Goal: Browse casually: Explore the website without a specific task or goal

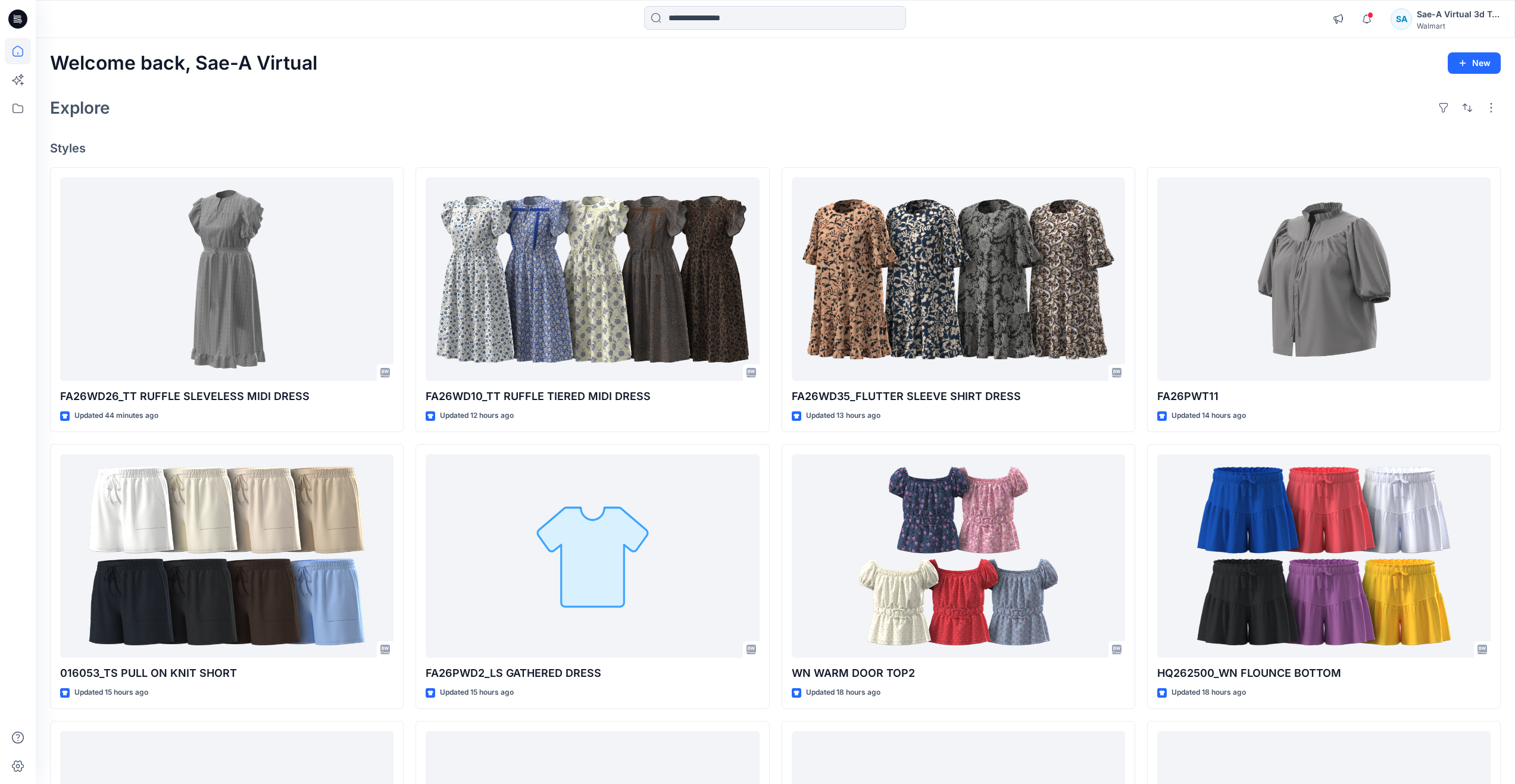
click at [434, 123] on div "Welcome back, Sae-A Virtual New Explore Styles FA26WD26_TT RUFFLE SLEVELESS MID…" at bounding box center [775, 539] width 1480 height 1004
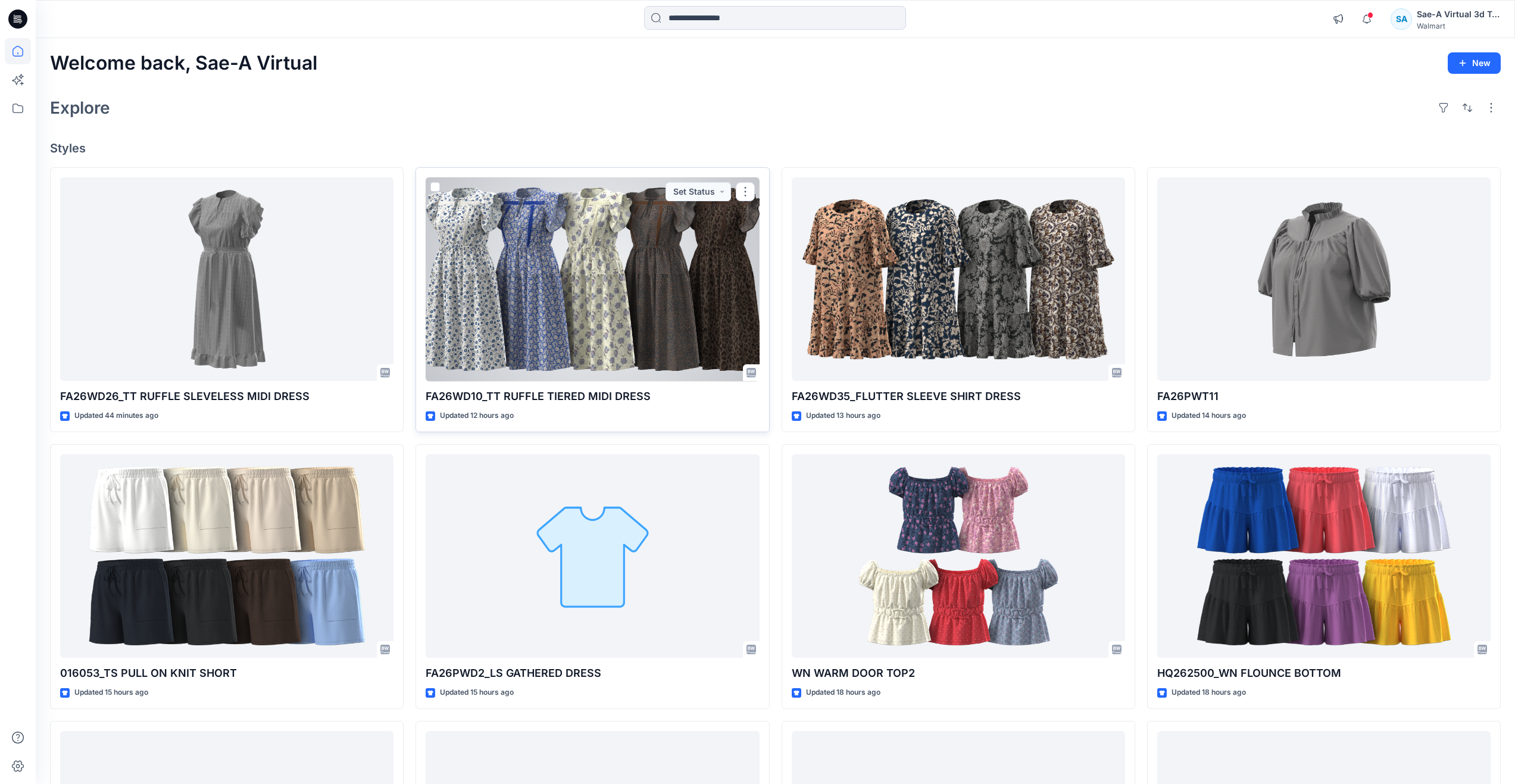
click at [500, 262] on div at bounding box center [592, 279] width 334 height 204
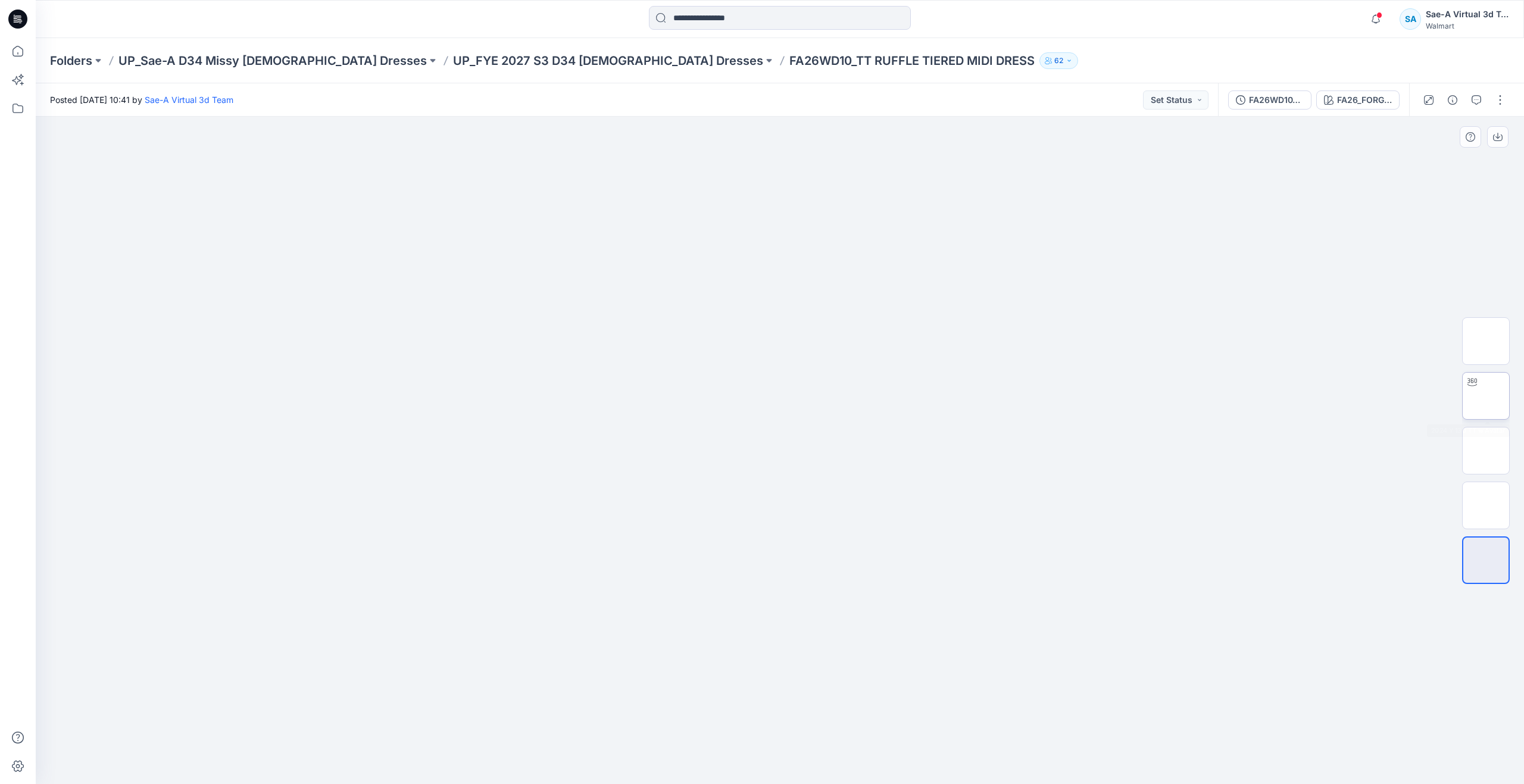
click at [1486, 396] on img at bounding box center [1486, 396] width 0 height 0
drag, startPoint x: 770, startPoint y: 760, endPoint x: 446, endPoint y: 655, distance: 340.6
click at [446, 655] on div at bounding box center [779, 450] width 1488 height 667
click at [21, 55] on icon at bounding box center [18, 50] width 26 height 26
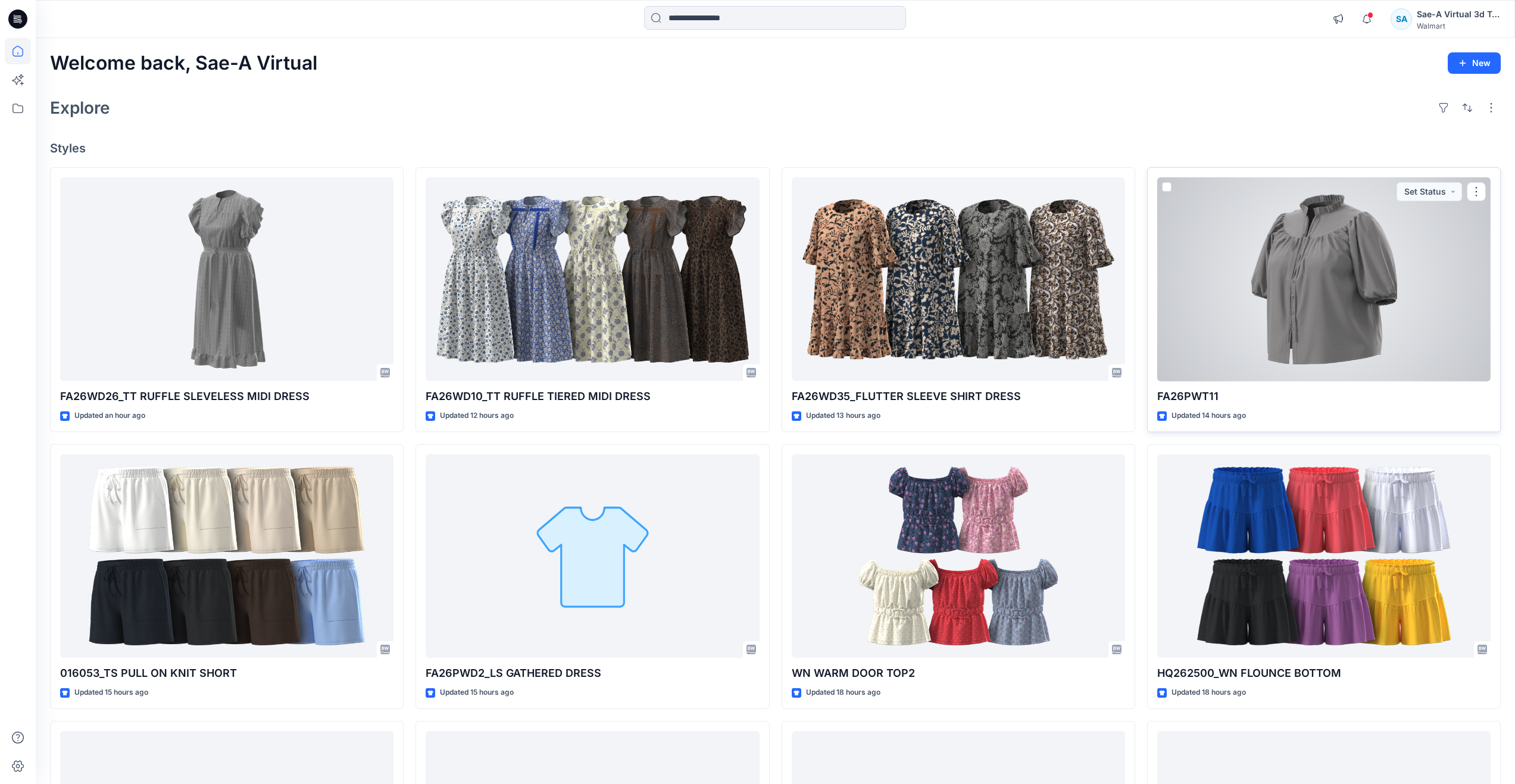
click at [1396, 298] on div at bounding box center [1324, 279] width 334 height 204
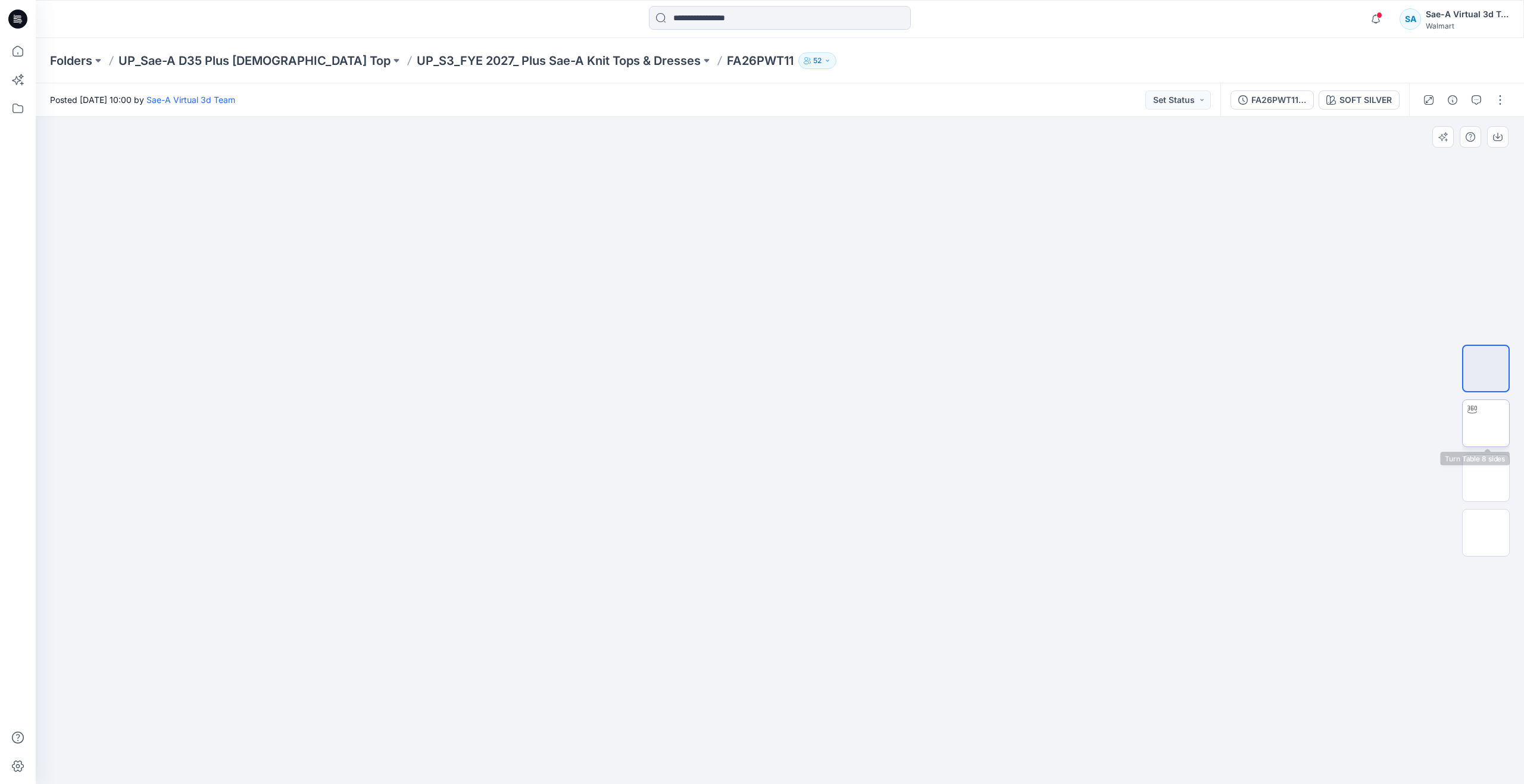
click at [1476, 415] on div at bounding box center [1472, 409] width 19 height 19
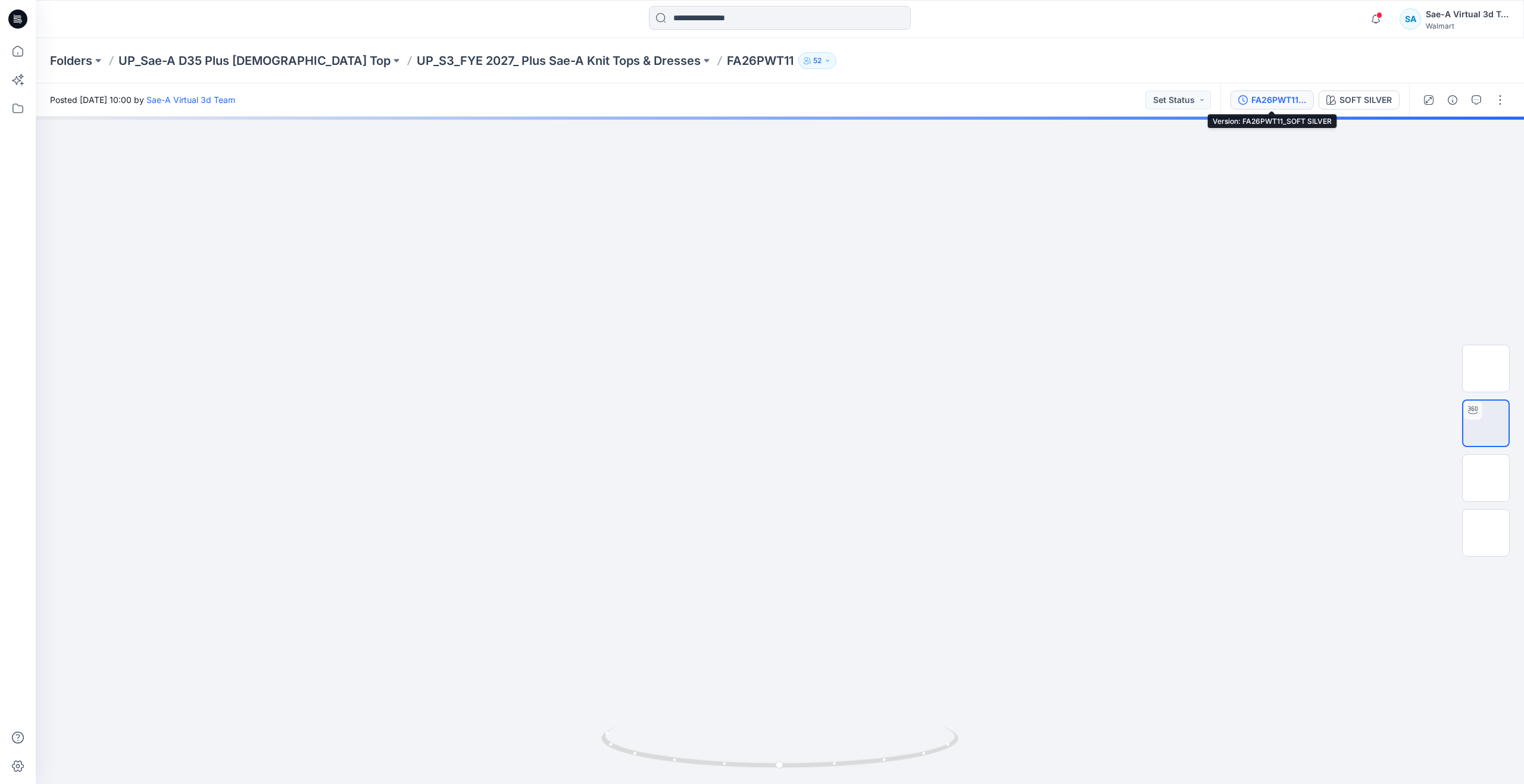
click at [1282, 93] on div "FA26PWT11_SOFT SILVER" at bounding box center [1279, 100] width 55 height 13
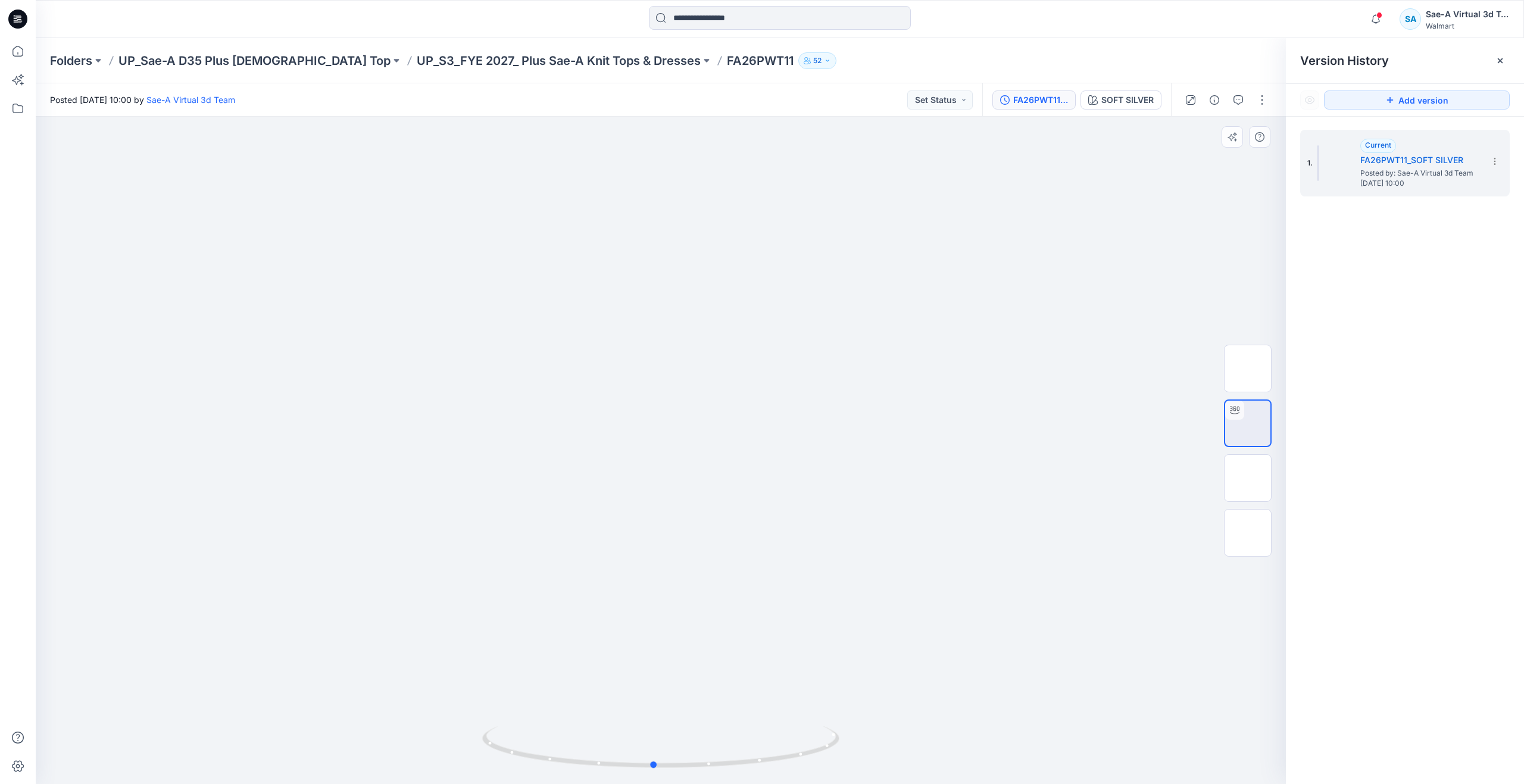
drag, startPoint x: 663, startPoint y: 770, endPoint x: 293, endPoint y: 584, distance: 414.1
click at [298, 645] on div at bounding box center [660, 450] width 1250 height 667
click at [15, 56] on icon at bounding box center [18, 51] width 11 height 11
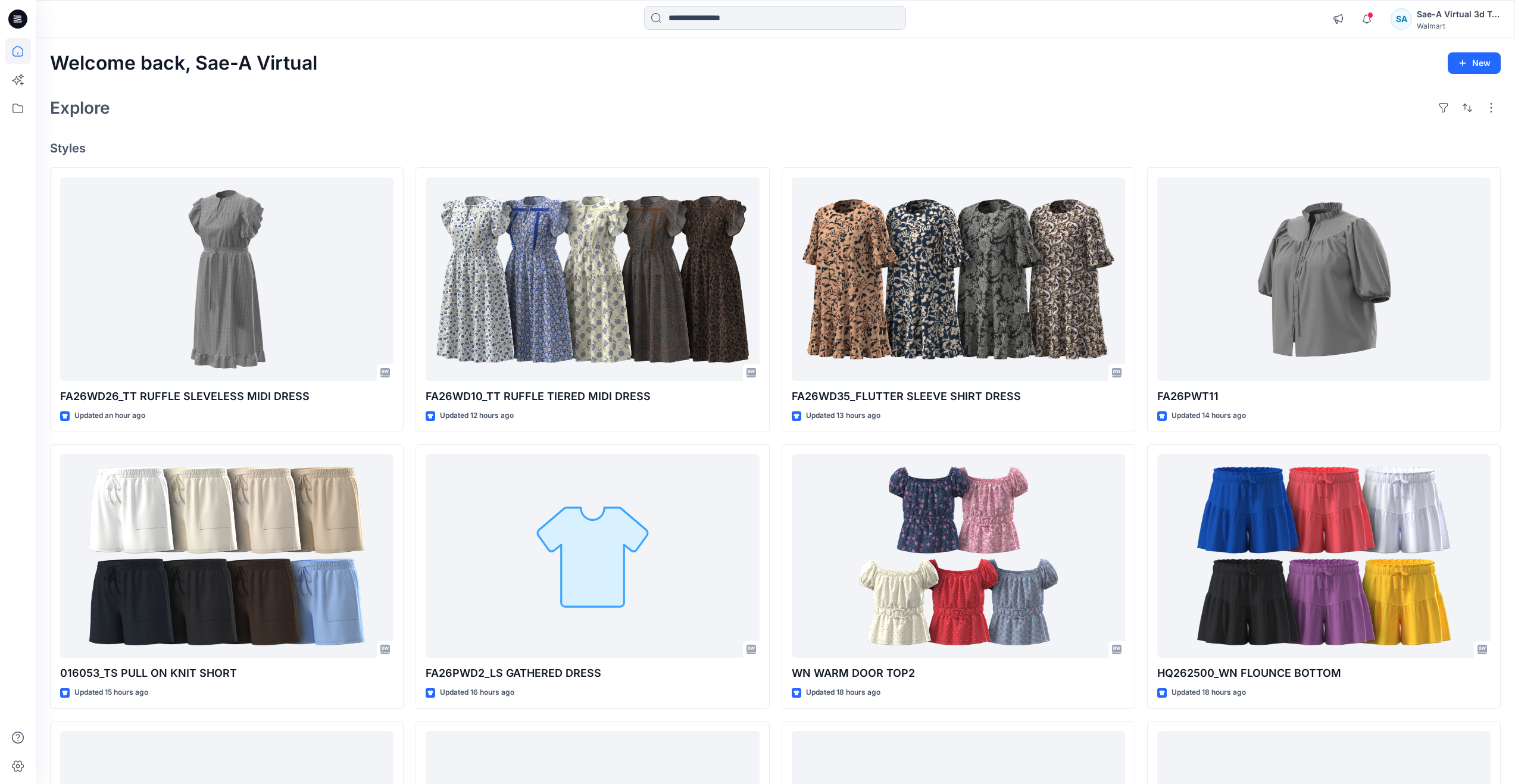
scroll to position [259, 0]
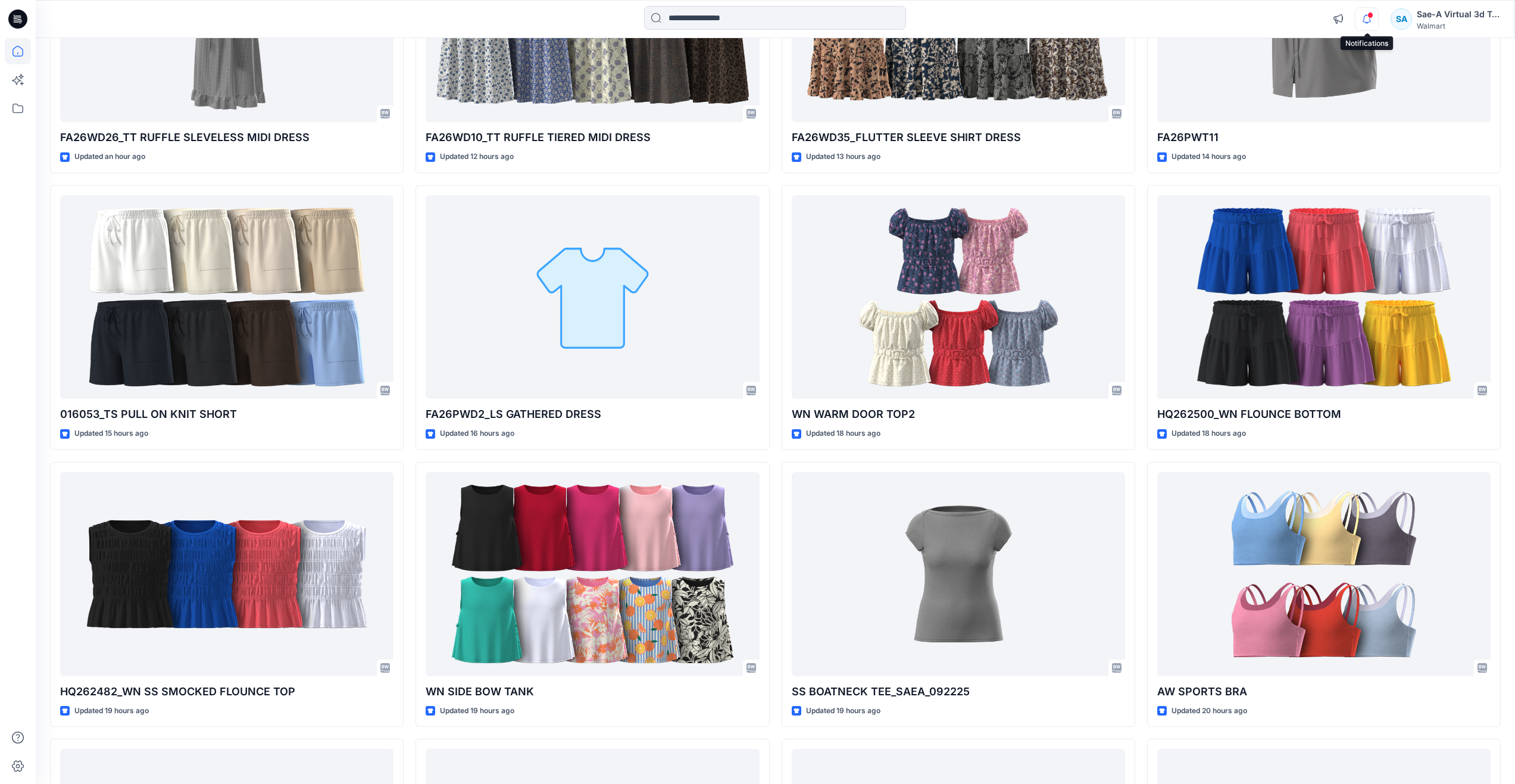
click at [1372, 19] on icon "button" at bounding box center [1366, 18] width 23 height 24
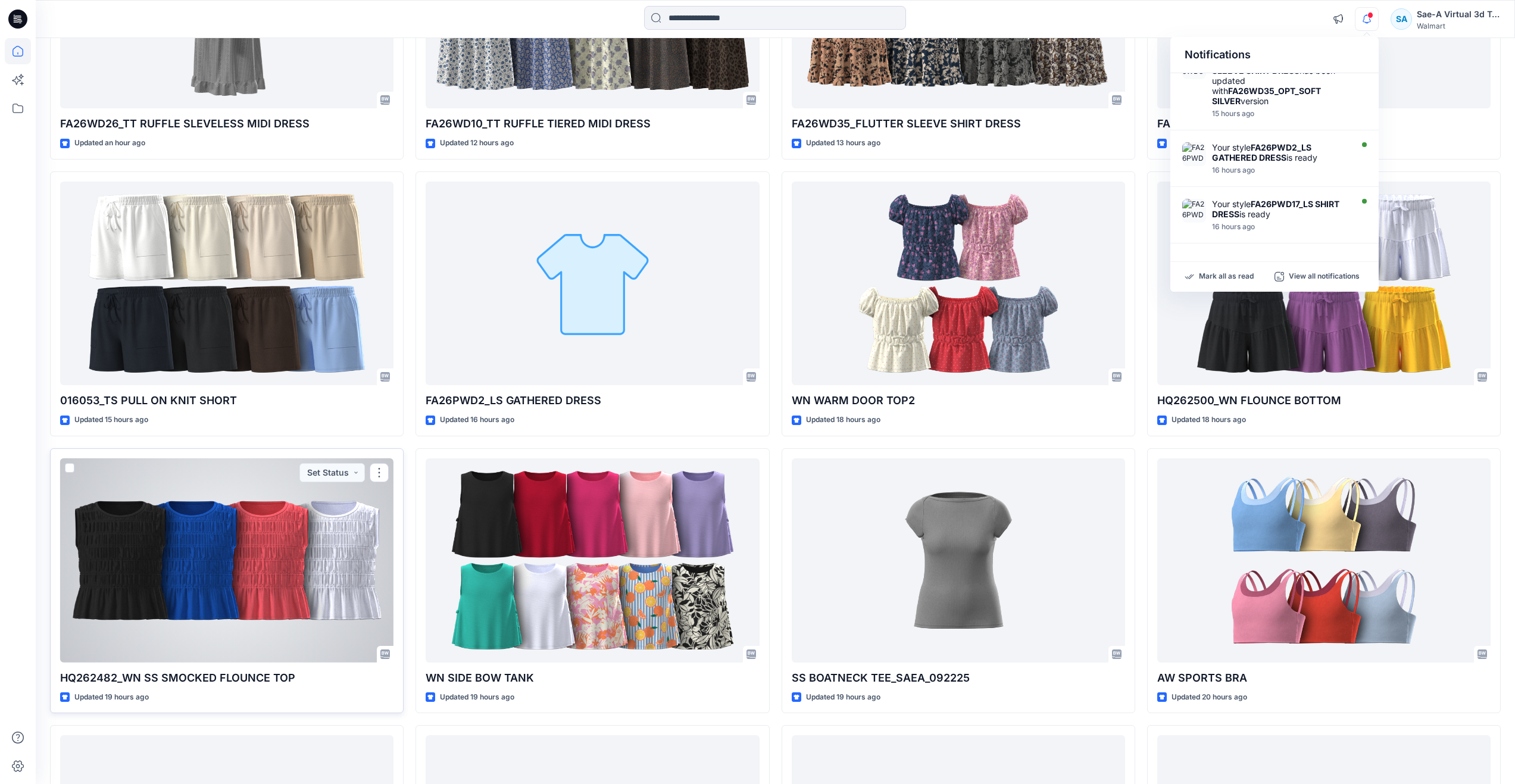
scroll to position [318, 0]
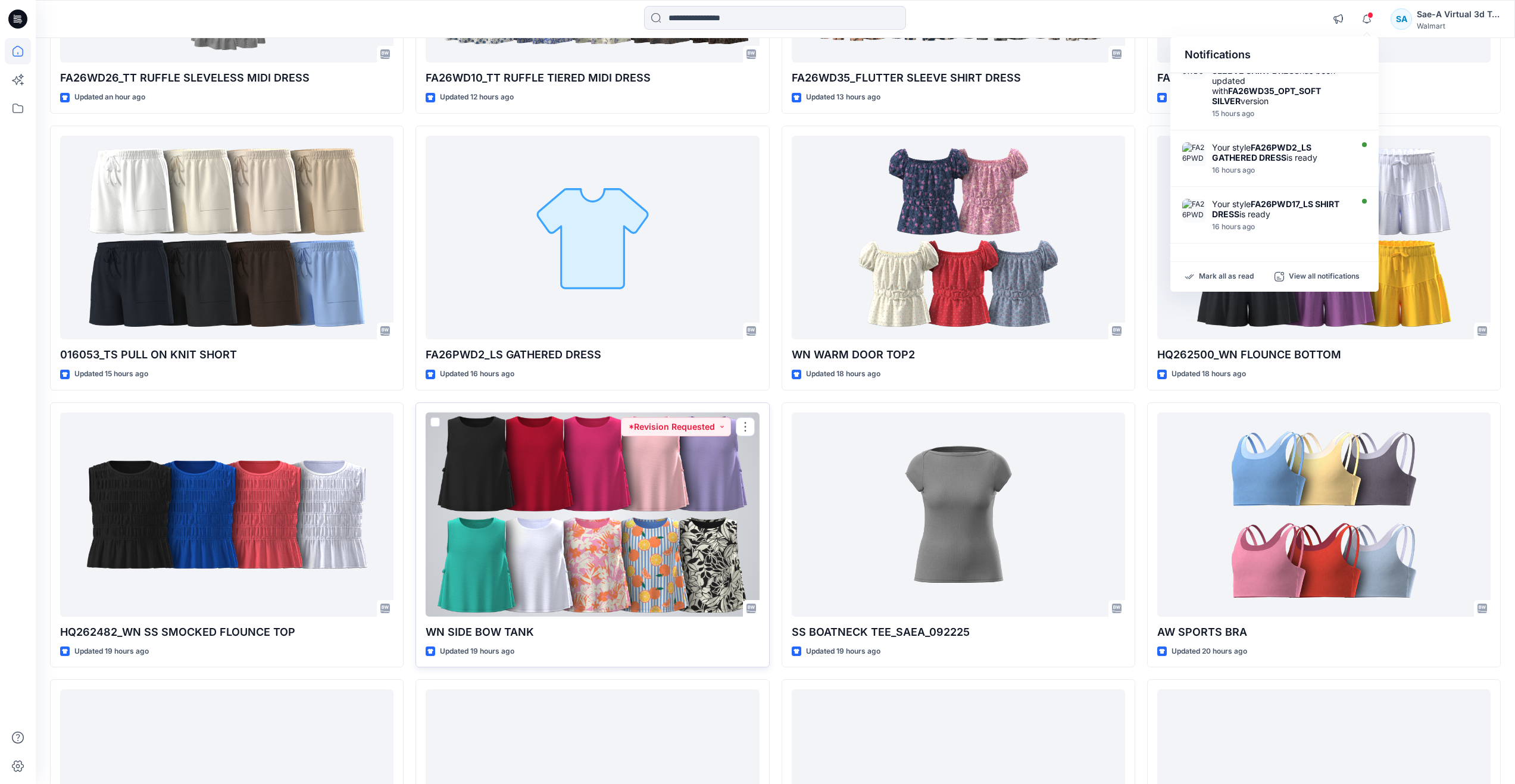
click at [590, 566] on div at bounding box center [592, 514] width 334 height 204
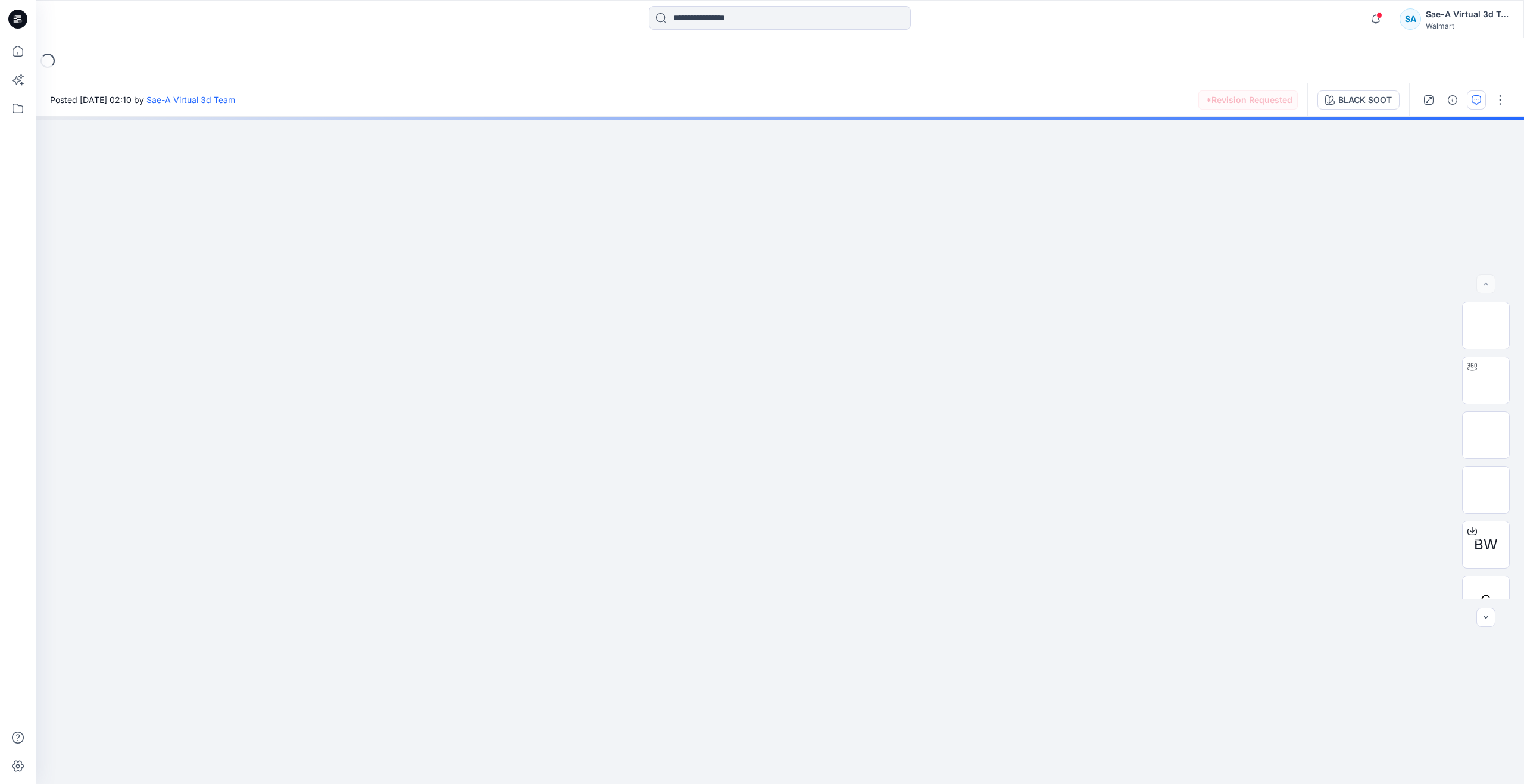
click at [1478, 98] on icon "button" at bounding box center [1476, 99] width 9 height 9
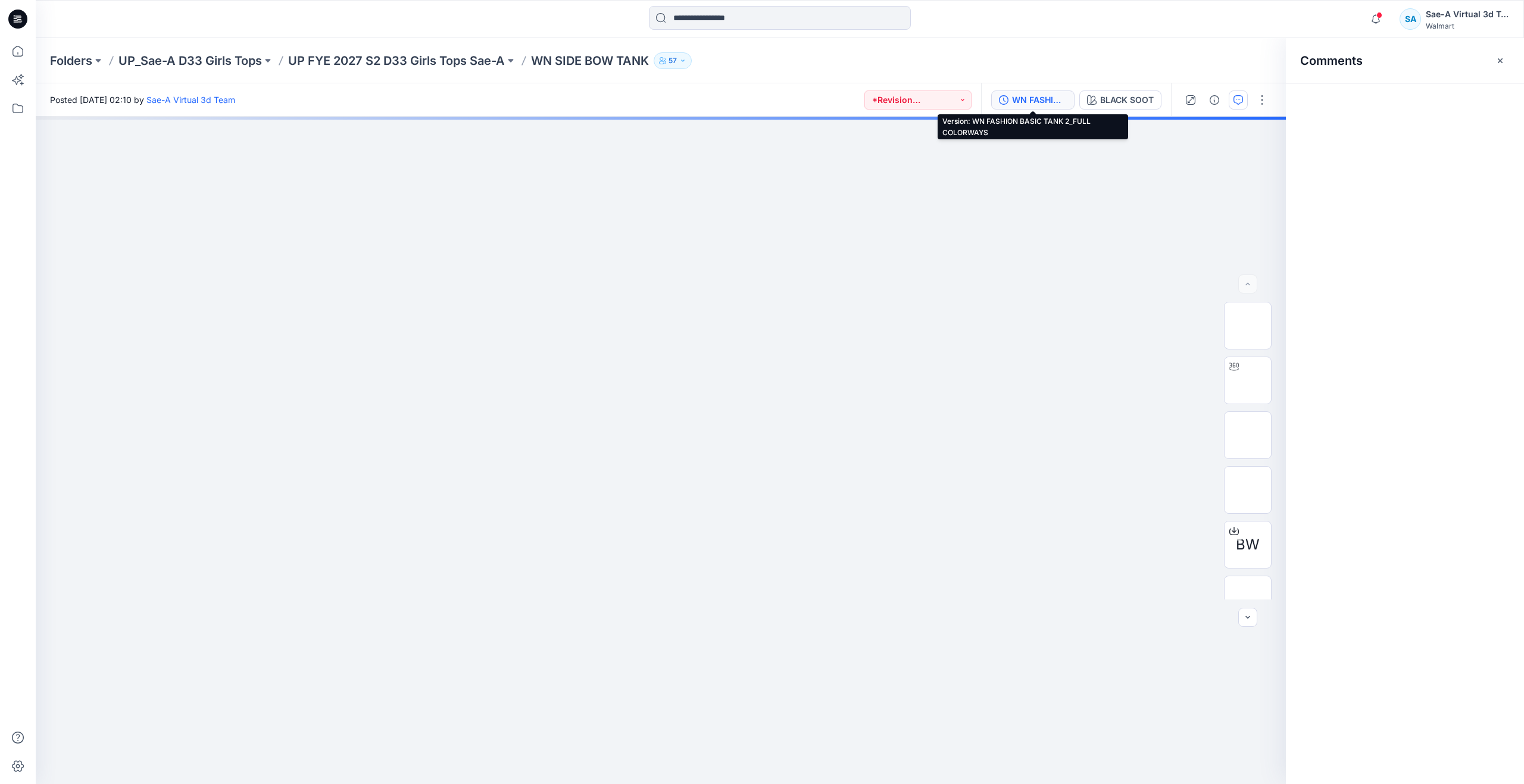
click at [1031, 97] on div "WN FASHION BASIC TANK 2_FULL COLORWAYS" at bounding box center [1039, 100] width 55 height 13
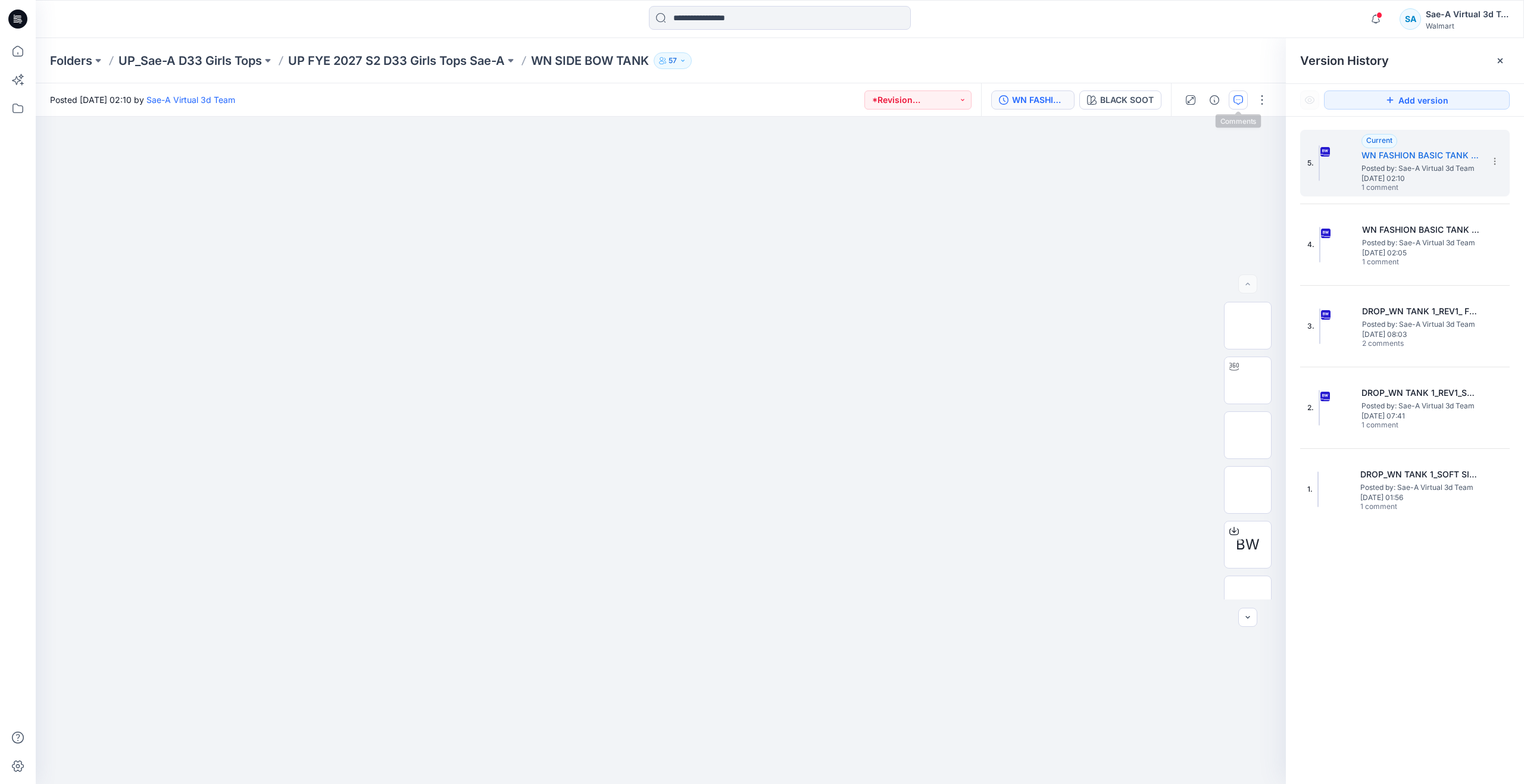
click at [1245, 97] on button "button" at bounding box center [1238, 100] width 19 height 19
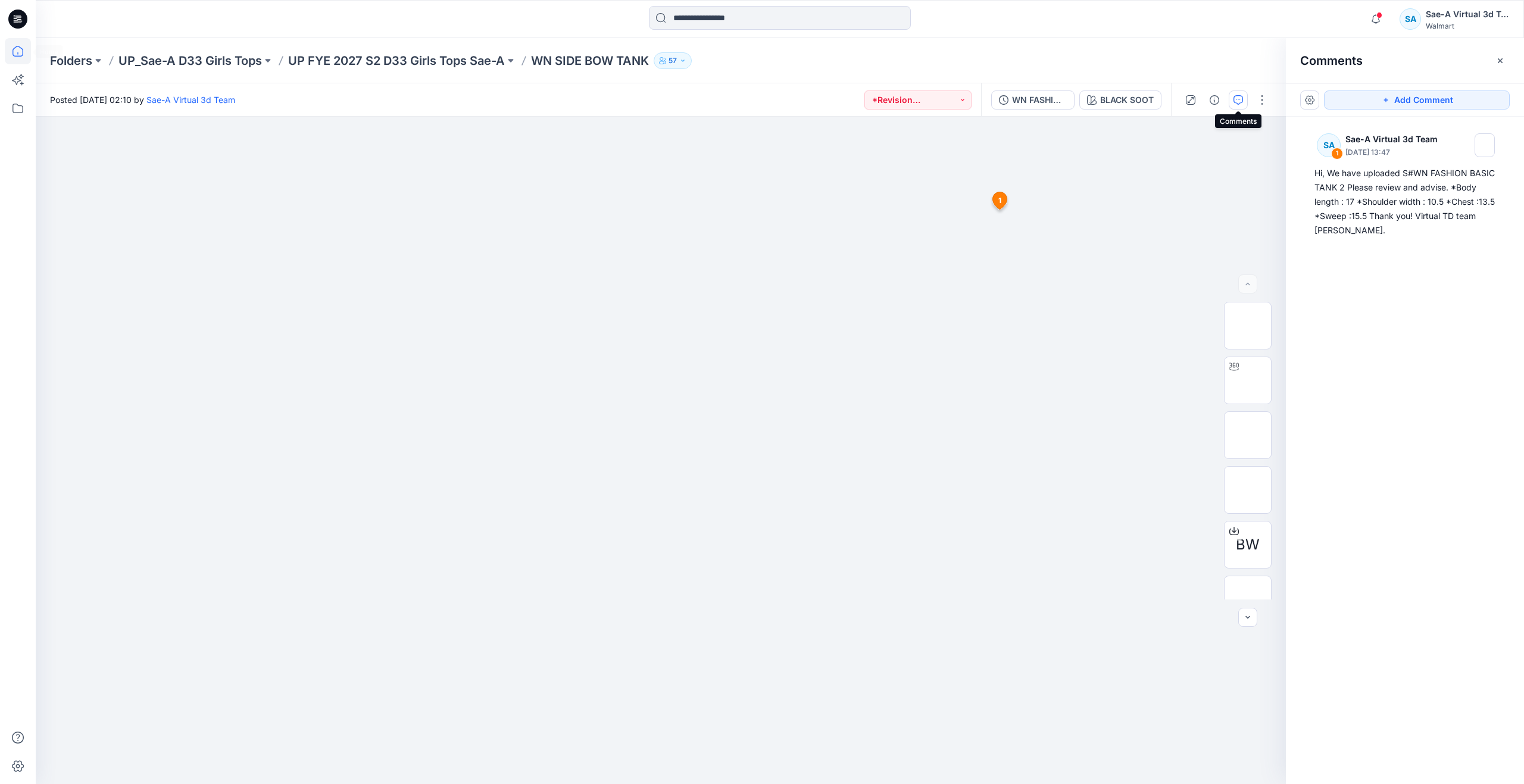
click at [18, 54] on icon at bounding box center [18, 50] width 26 height 26
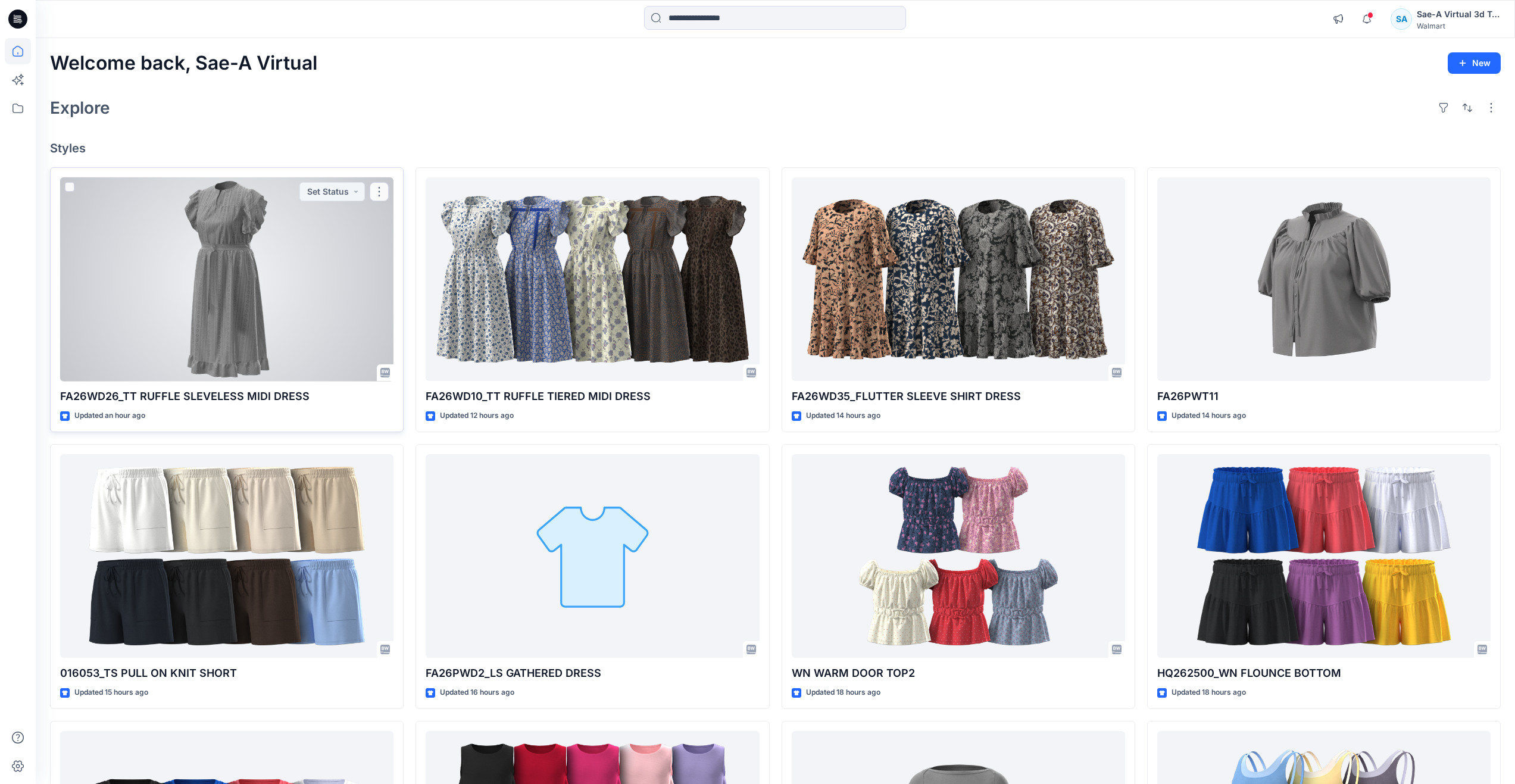
click at [235, 278] on div at bounding box center [227, 279] width 334 height 204
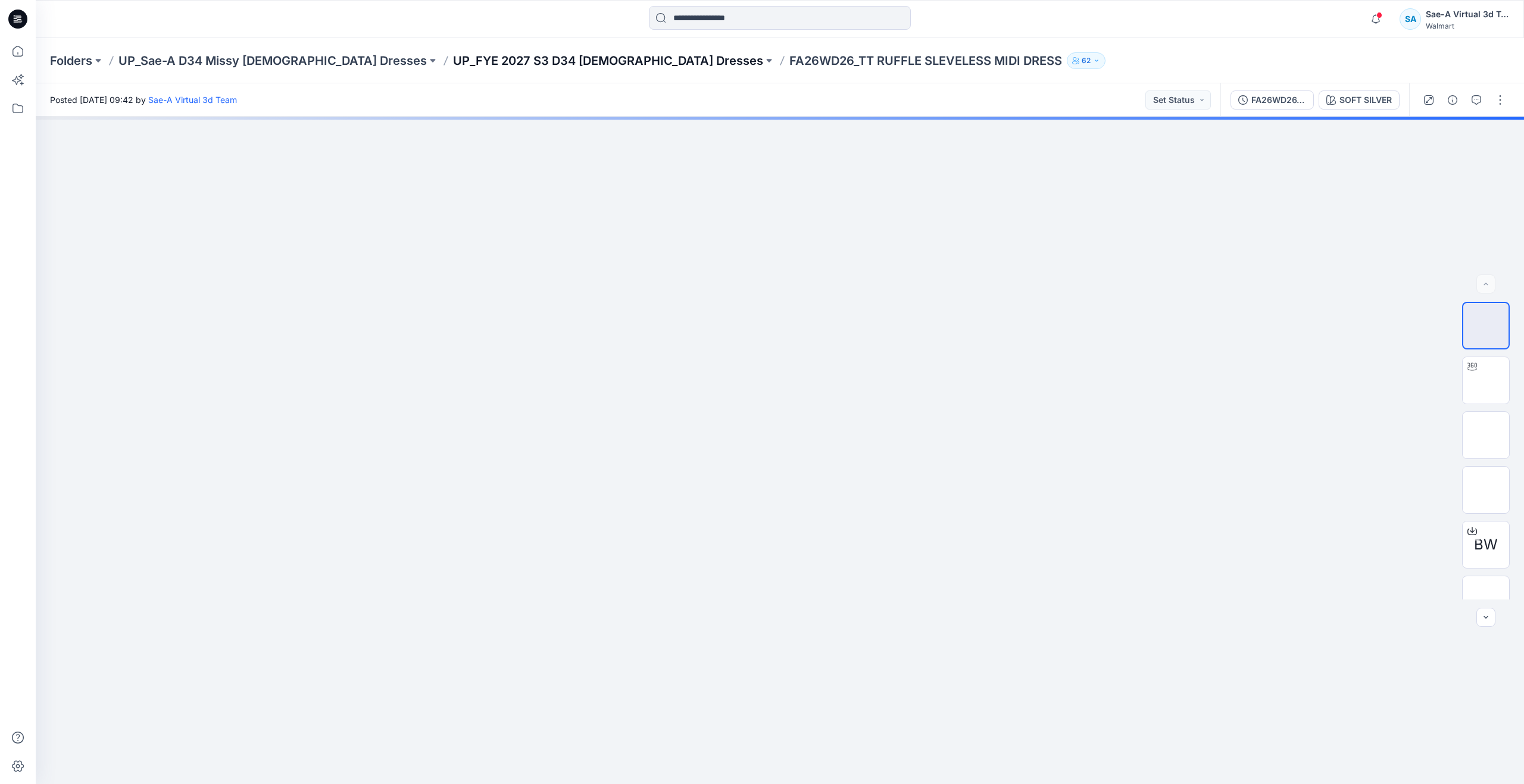
click at [526, 64] on p "UP_FYE 2027 S3 D34 Ladies Dresses" at bounding box center [608, 61] width 310 height 17
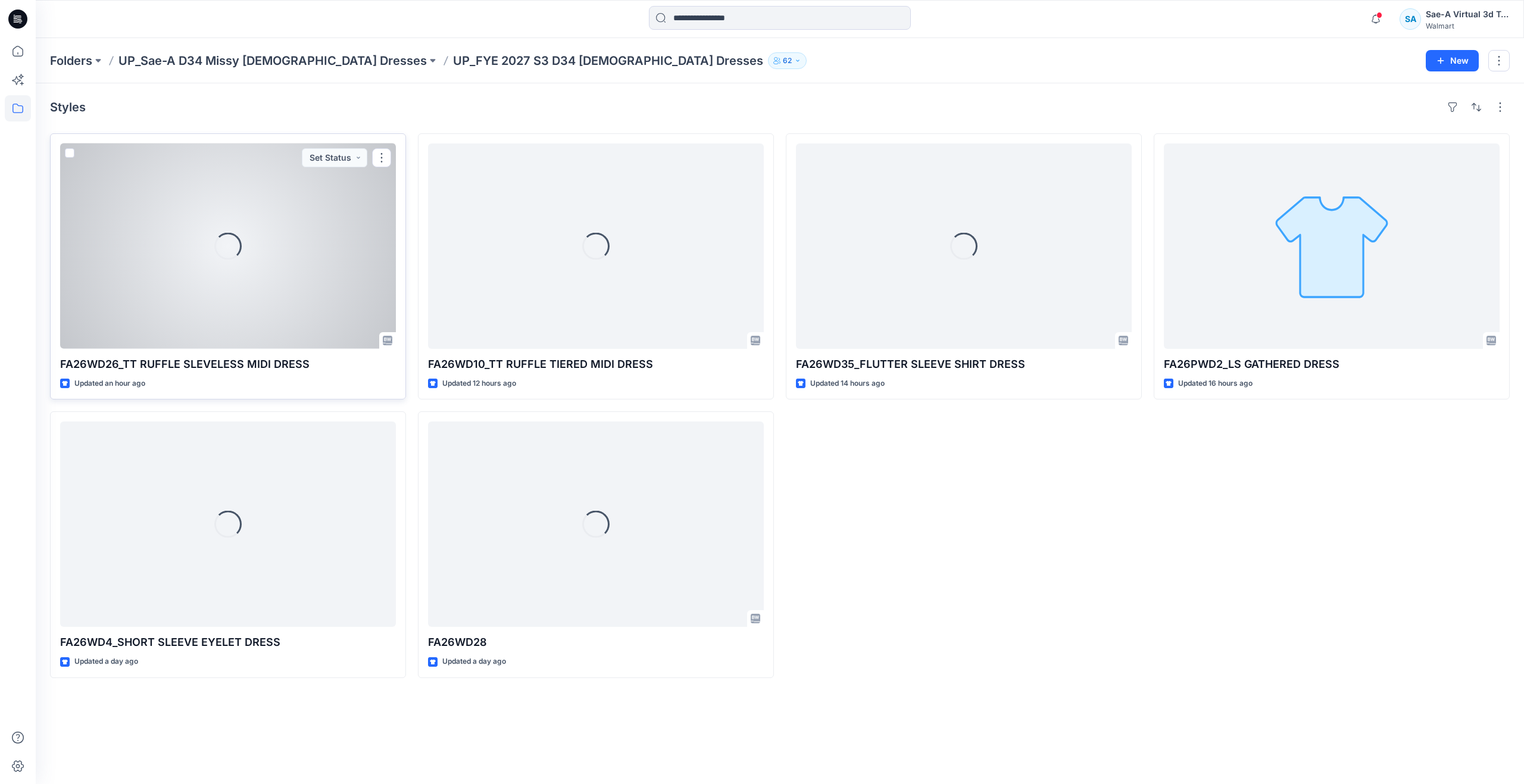
click at [225, 318] on div "Loading..." at bounding box center [228, 246] width 335 height 205
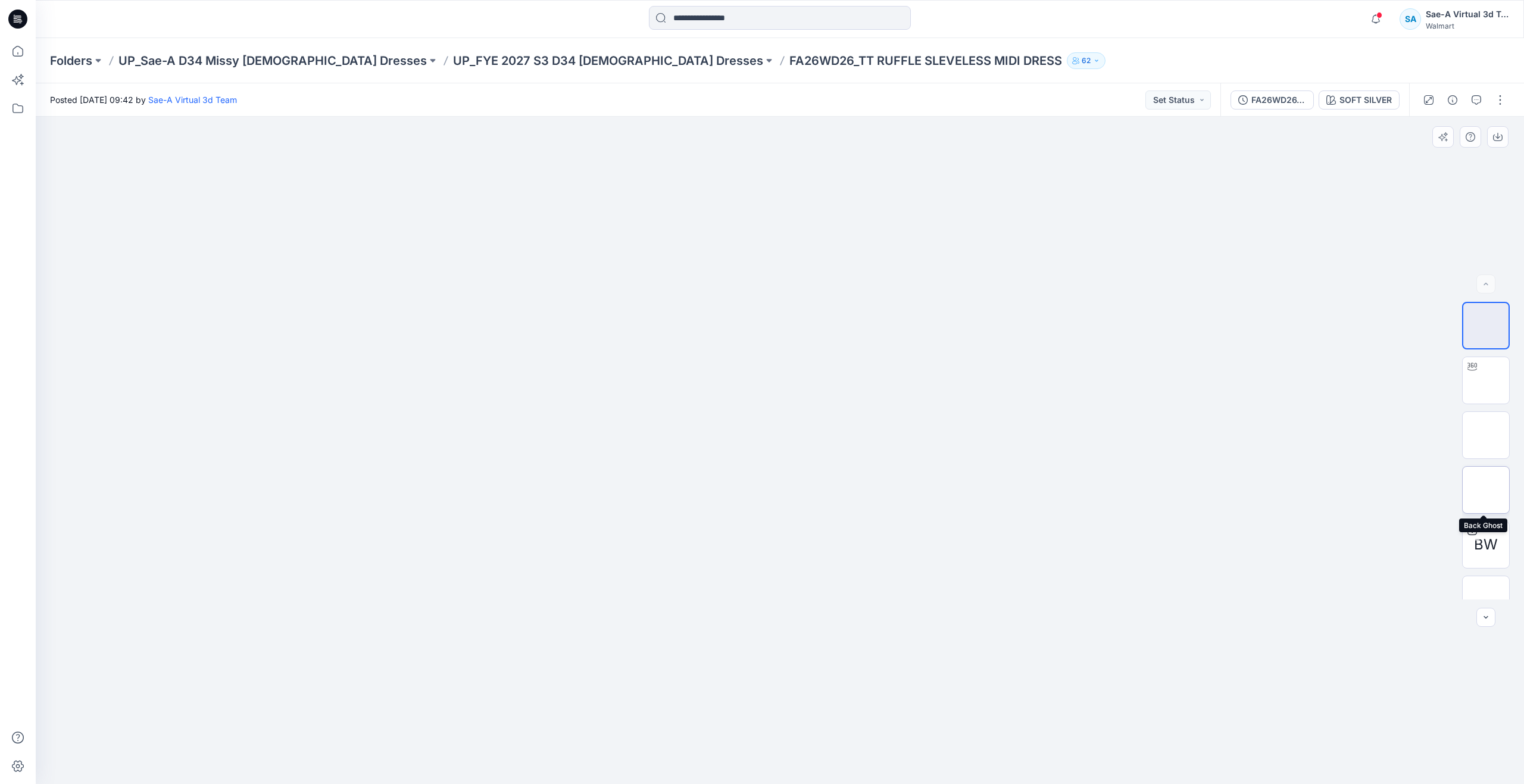
click at [1486, 490] on img at bounding box center [1486, 490] width 0 height 0
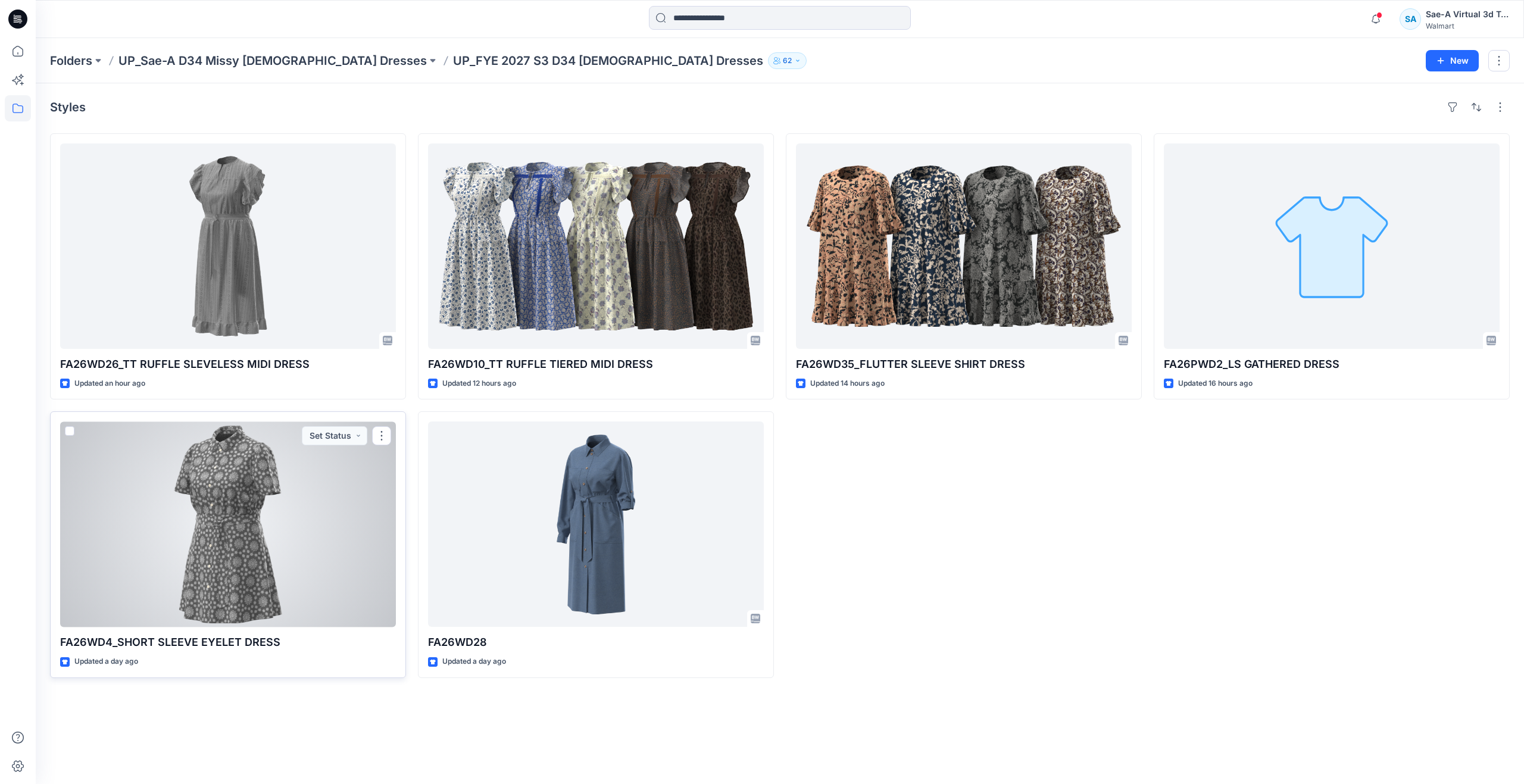
click at [165, 514] on div at bounding box center [228, 524] width 335 height 205
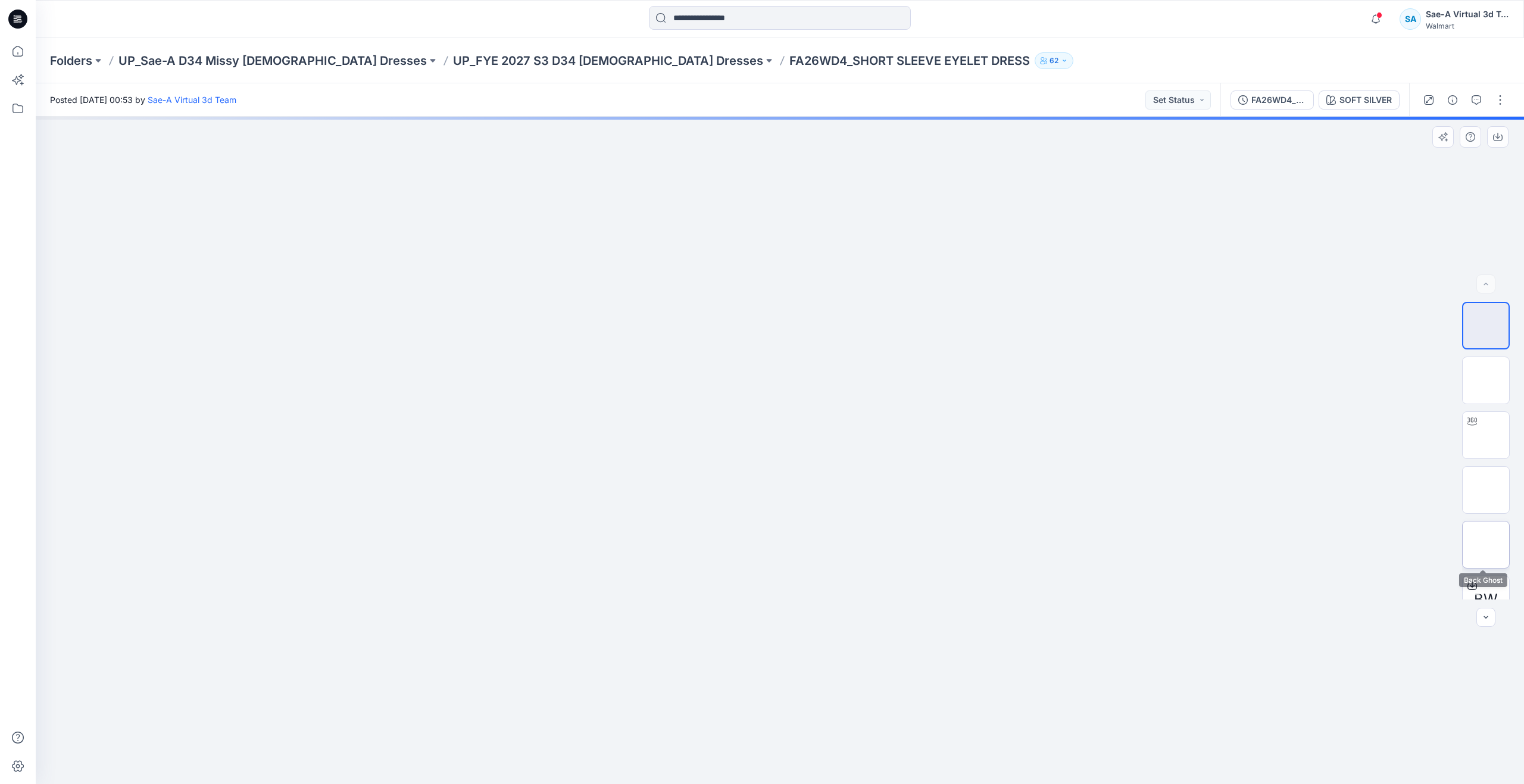
click at [1486, 545] on img at bounding box center [1486, 545] width 0 height 0
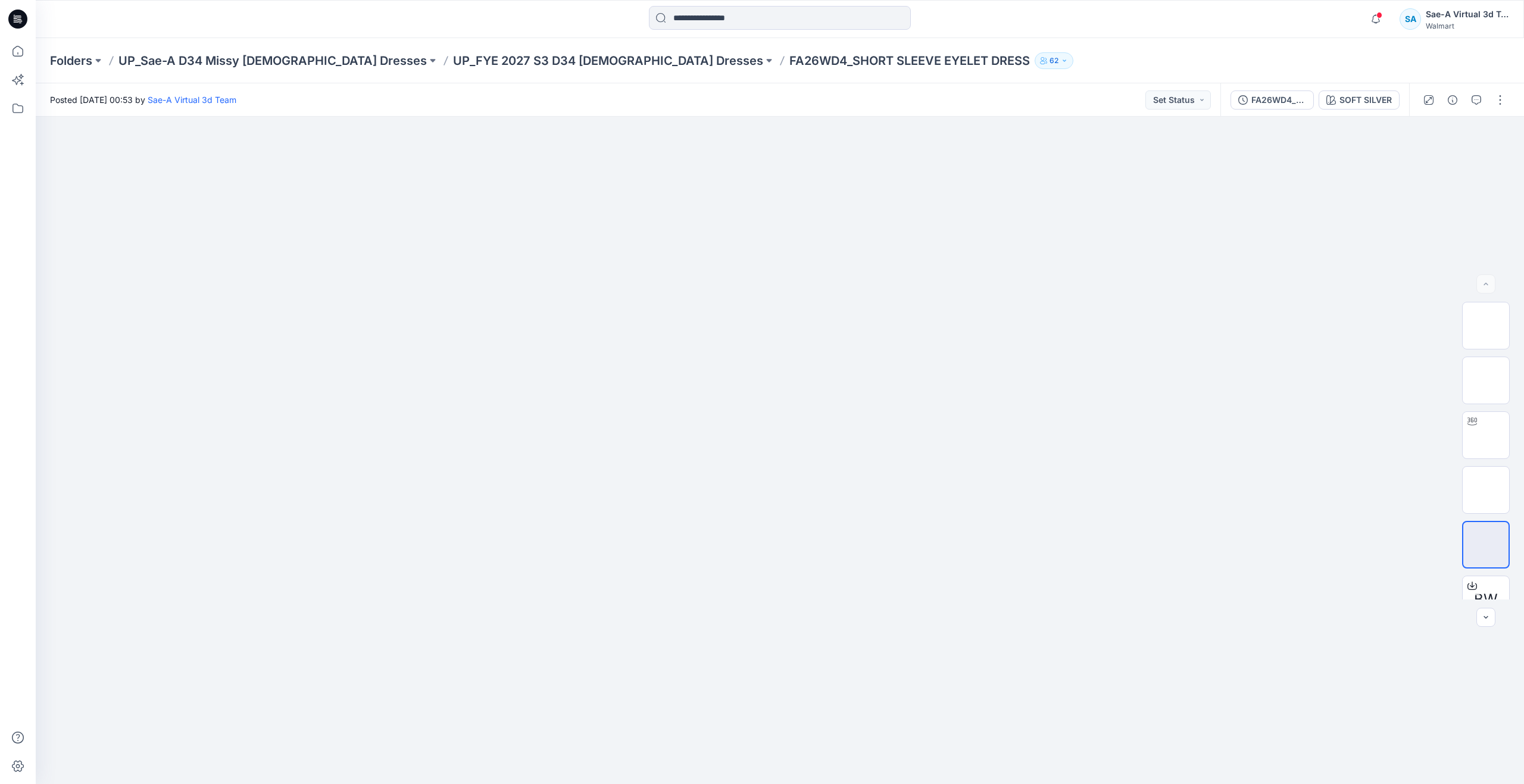
click at [4, 48] on div at bounding box center [18, 392] width 35 height 784
click at [15, 49] on icon at bounding box center [18, 50] width 26 height 26
